Goal: Information Seeking & Learning: Understand process/instructions

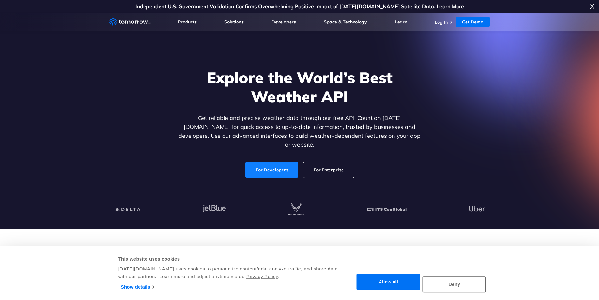
click at [272, 164] on link "For Developers" at bounding box center [271, 170] width 53 height 16
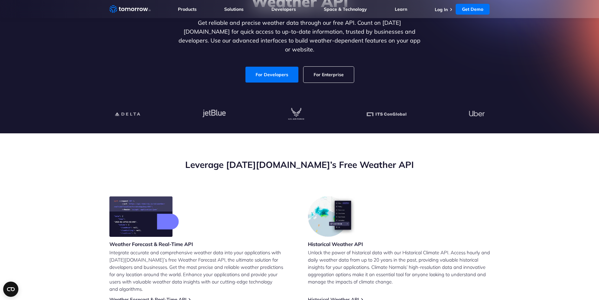
scroll to position [158, 0]
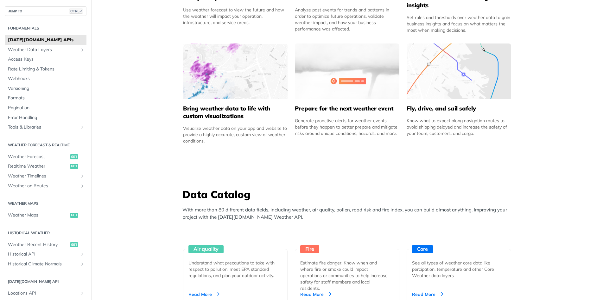
scroll to position [412, 0]
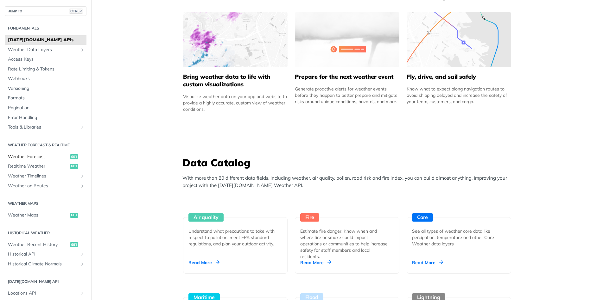
click at [70, 154] on span "get" at bounding box center [74, 156] width 8 height 5
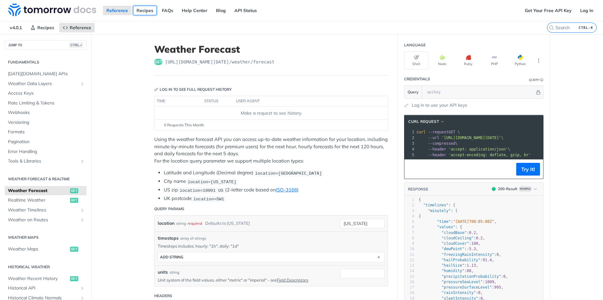
click at [139, 11] on link "Recipes" at bounding box center [145, 11] width 24 height 10
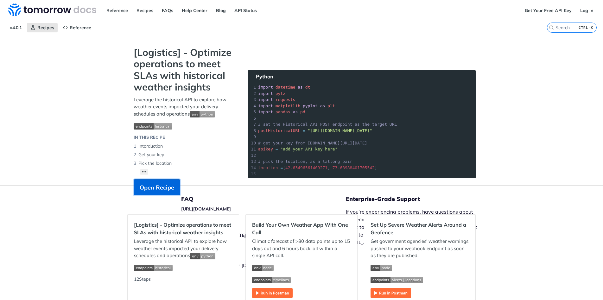
click at [140, 190] on span "Open Recipe" at bounding box center [157, 187] width 35 height 9
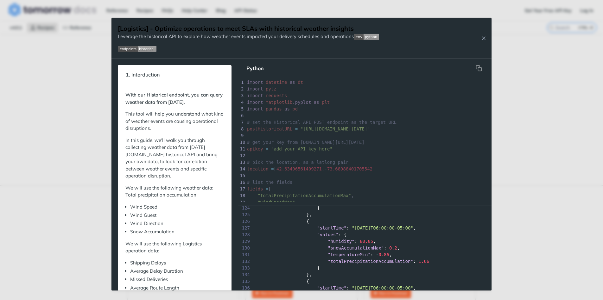
scroll to position [791, 0]
